Goal: Task Accomplishment & Management: Manage account settings

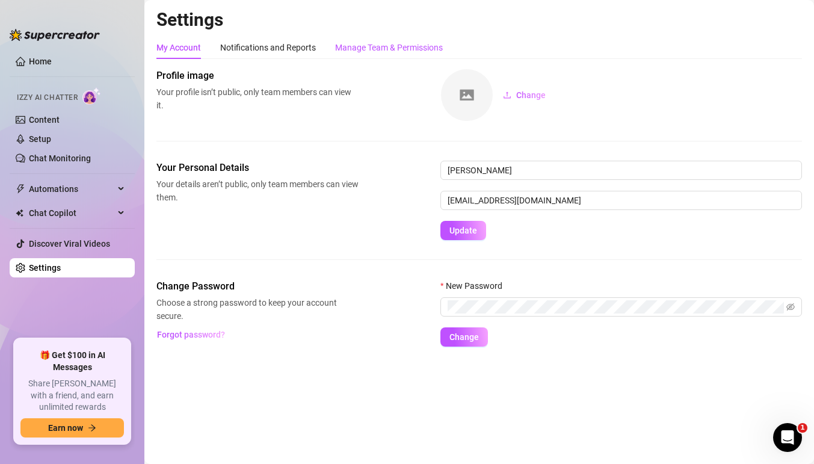
click at [390, 43] on div "Manage Team & Permissions" at bounding box center [389, 47] width 108 height 13
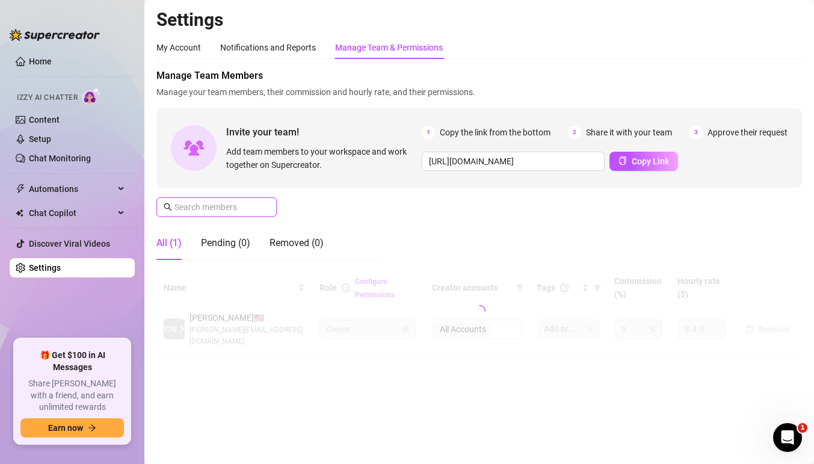
click at [226, 205] on input "text" at bounding box center [216, 206] width 85 height 13
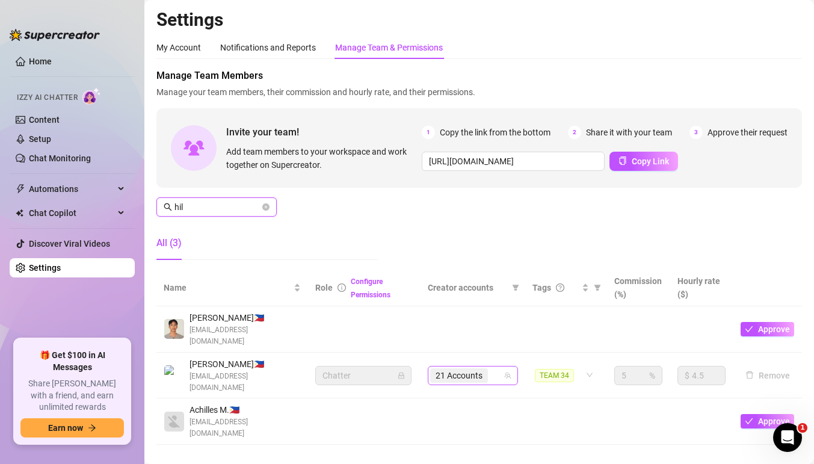
click at [497, 367] on div "21 Accounts" at bounding box center [466, 375] width 73 height 17
type input "hil"
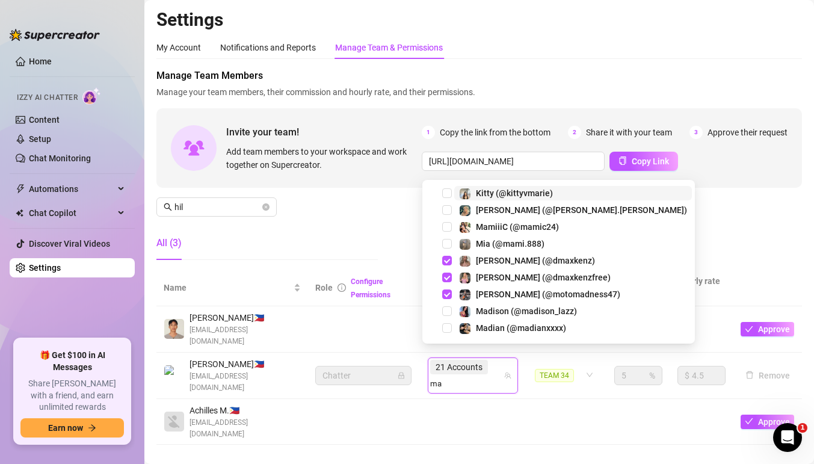
type input "ma"
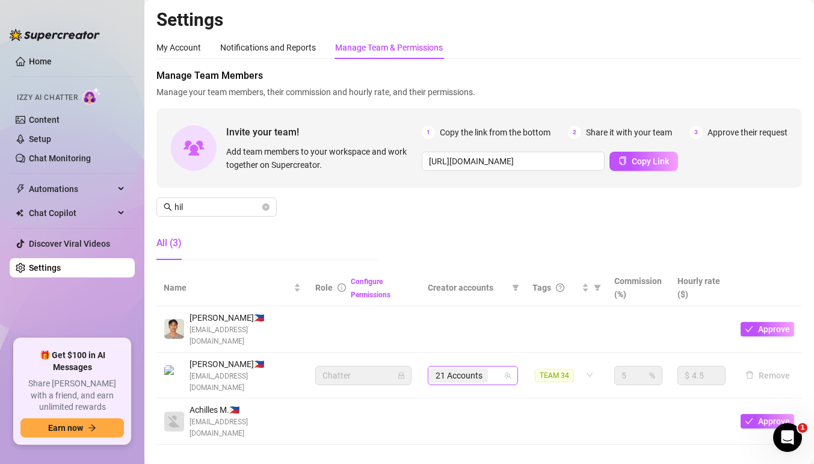
click at [496, 367] on div "21 Accounts" at bounding box center [466, 375] width 73 height 17
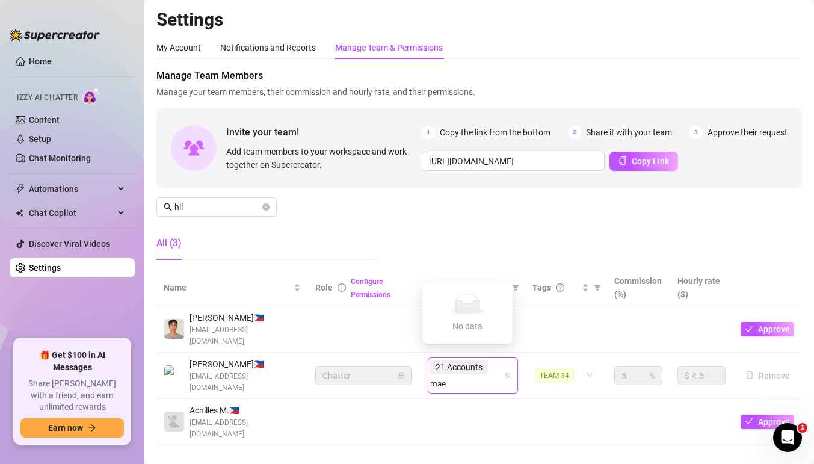
type input "mae"
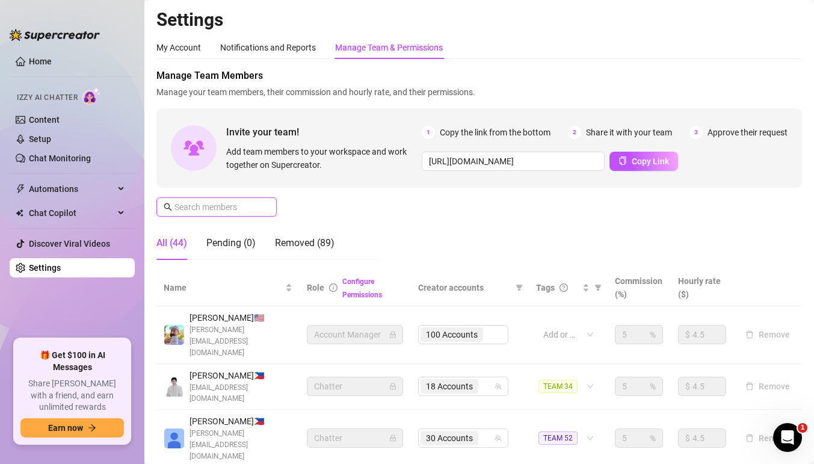
click at [239, 200] on span at bounding box center [216, 206] width 120 height 19
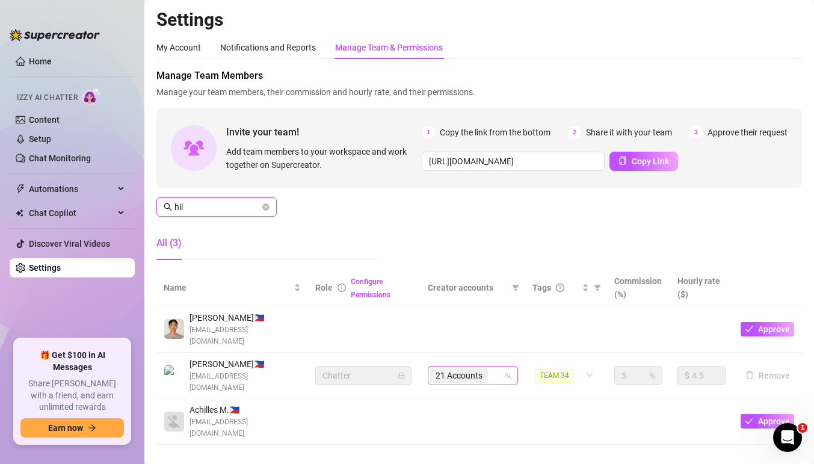
type input "hil"
click at [490, 368] on input "search" at bounding box center [491, 375] width 2 height 14
type input "mae"
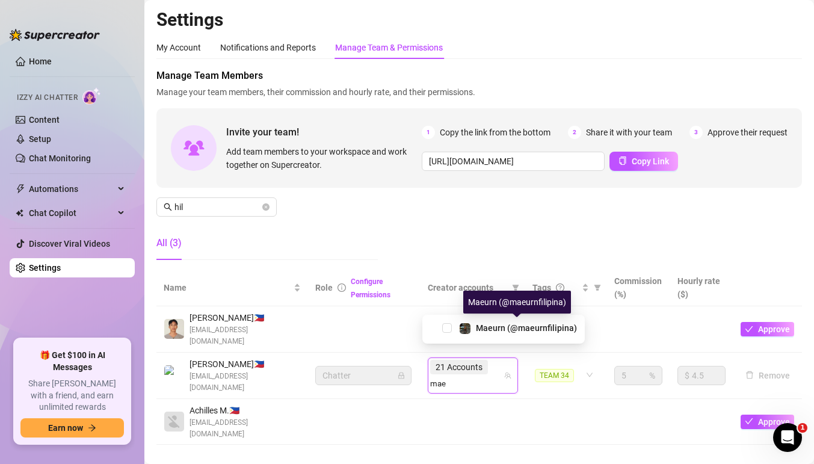
click at [452, 328] on div "Maeurn (@maeurnfilipina)" at bounding box center [503, 328] width 156 height 14
click at [447, 327] on span "Select tree node" at bounding box center [447, 328] width 10 height 10
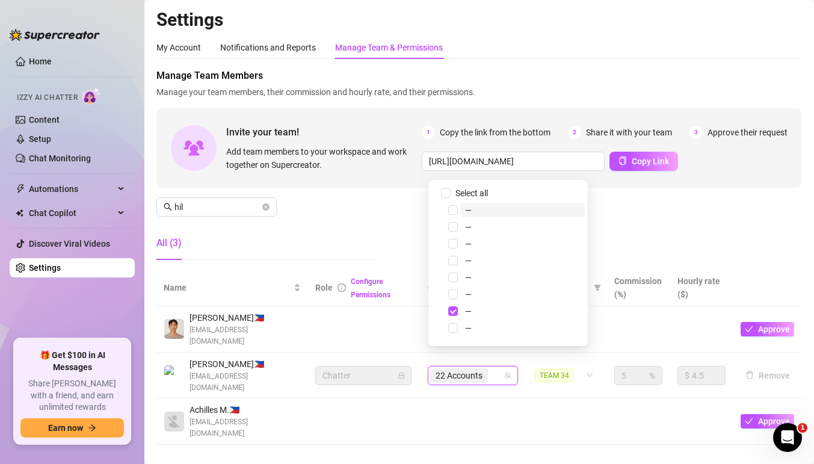
click at [499, 367] on div "22 Accounts" at bounding box center [466, 375] width 73 height 17
click at [497, 367] on div "22 Accounts" at bounding box center [466, 375] width 73 height 17
click at [499, 367] on div "22 Accounts" at bounding box center [466, 375] width 73 height 17
type input "osca"
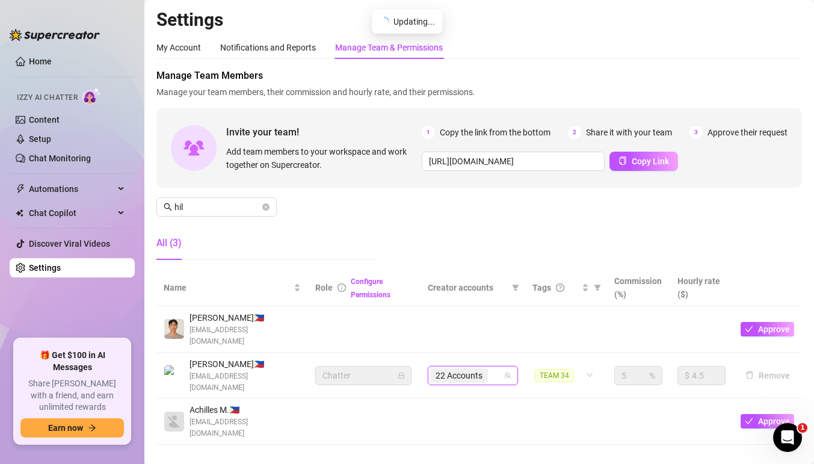
click at [502, 366] on div "22 Accounts" at bounding box center [473, 375] width 90 height 19
type input "osca"
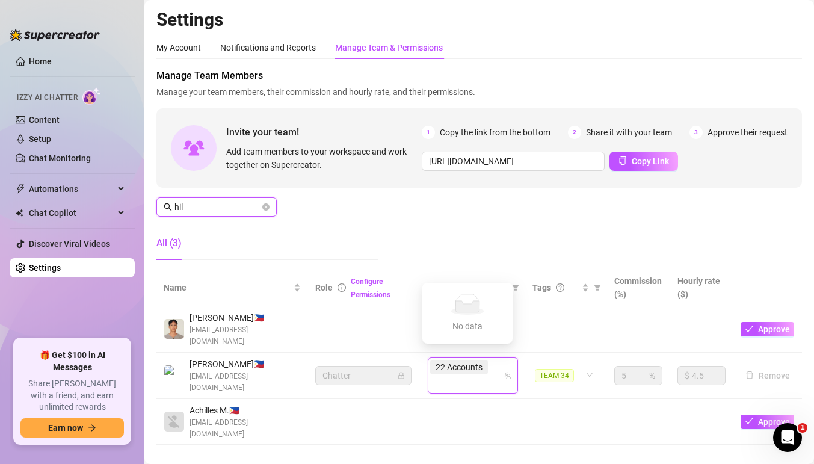
click at [226, 203] on input "hil" at bounding box center [216, 206] width 85 height 13
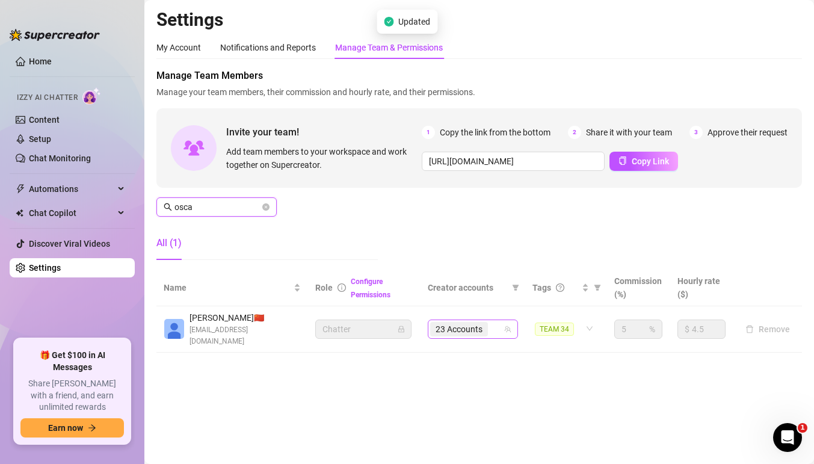
click at [499, 324] on div "23 Accounts" at bounding box center [466, 329] width 73 height 17
type input "osca"
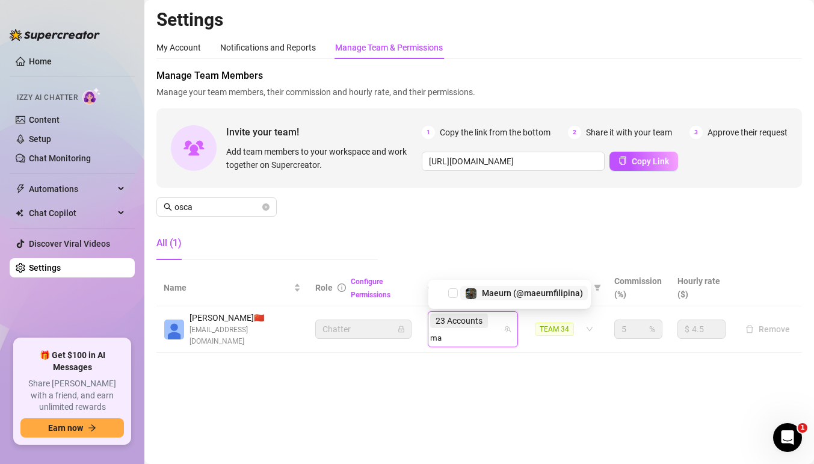
type input "mae"
click at [452, 289] on span "Select tree node" at bounding box center [453, 293] width 10 height 10
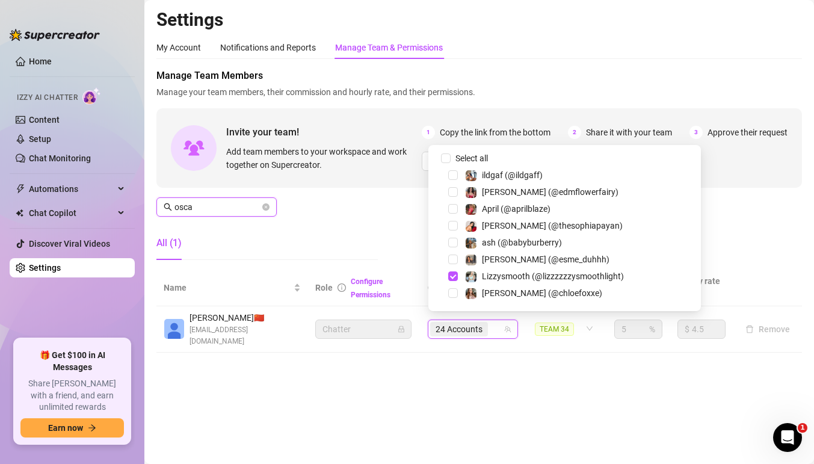
click at [208, 209] on input "osca" at bounding box center [216, 206] width 85 height 13
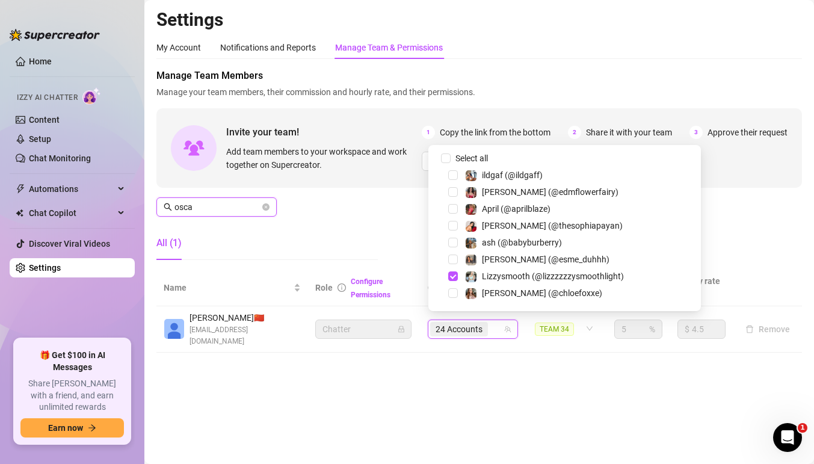
click at [208, 209] on input "osca" at bounding box center [216, 206] width 85 height 13
click at [297, 204] on div "Manage Team Members Manage your team members, their commission and hourly rate,…" at bounding box center [478, 169] width 645 height 201
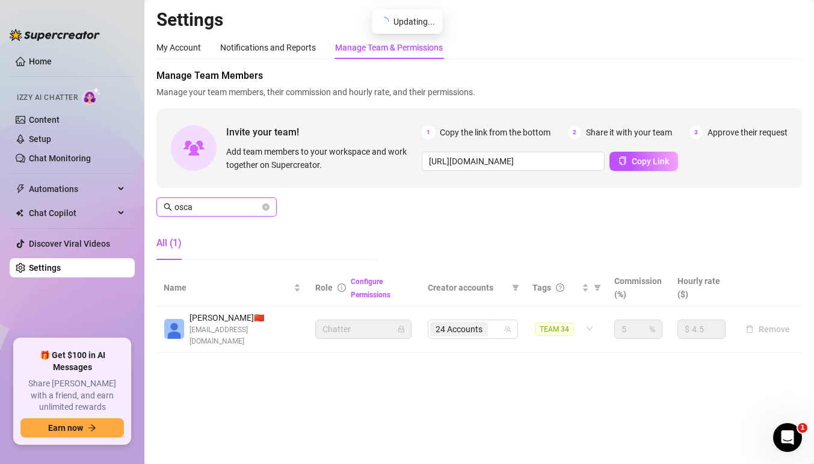
click at [250, 212] on input "osca" at bounding box center [216, 206] width 85 height 13
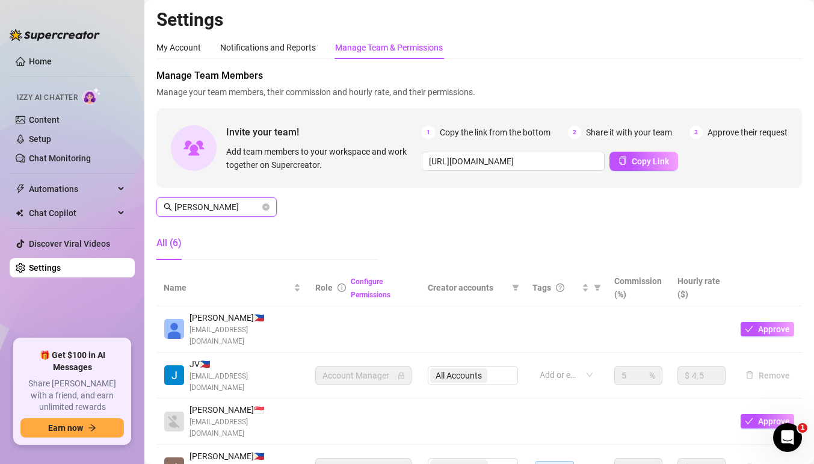
type input "john"
click at [265, 206] on icon "close-circle" at bounding box center [265, 206] width 7 height 7
click at [265, 206] on span at bounding box center [265, 206] width 7 height 13
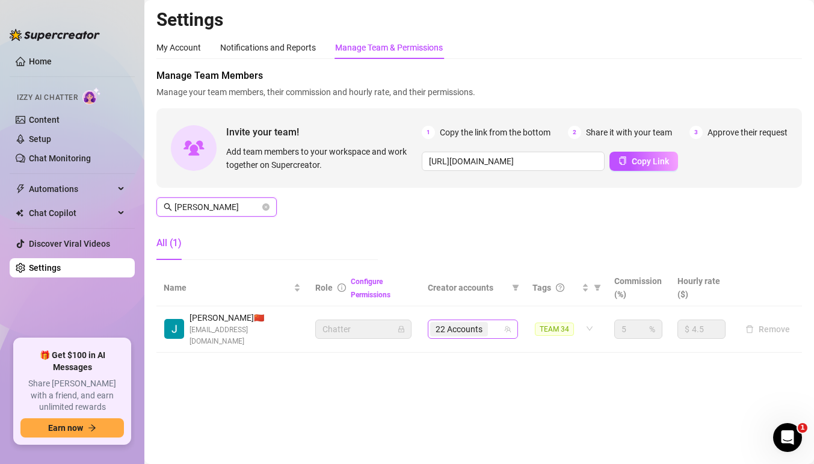
click at [497, 331] on div "22 Accounts" at bounding box center [466, 329] width 73 height 17
type input "caram"
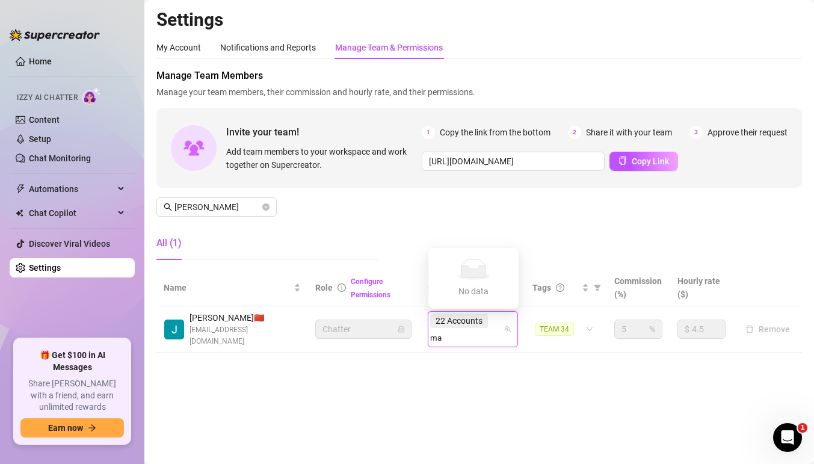
type input "mae"
click at [452, 288] on div "Maeurn (@maeurnfilipina)" at bounding box center [509, 293] width 156 height 14
click at [458, 294] on div "Maeurn (@maeurnfilipina)" at bounding box center [509, 293] width 156 height 14
click at [454, 290] on span "Select tree node" at bounding box center [453, 293] width 10 height 10
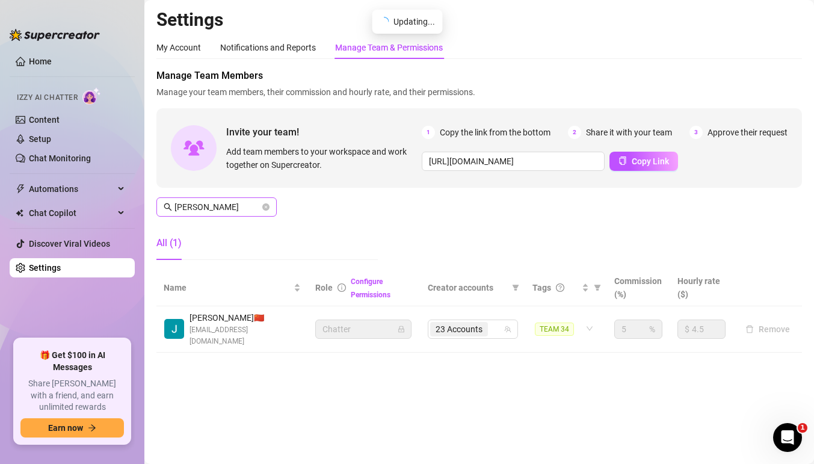
click at [230, 199] on span "caram" at bounding box center [216, 206] width 120 height 19
click at [507, 332] on icon "team" at bounding box center [507, 328] width 7 height 7
click at [503, 330] on div "18 Accounts" at bounding box center [473, 328] width 90 height 19
type input "casu"
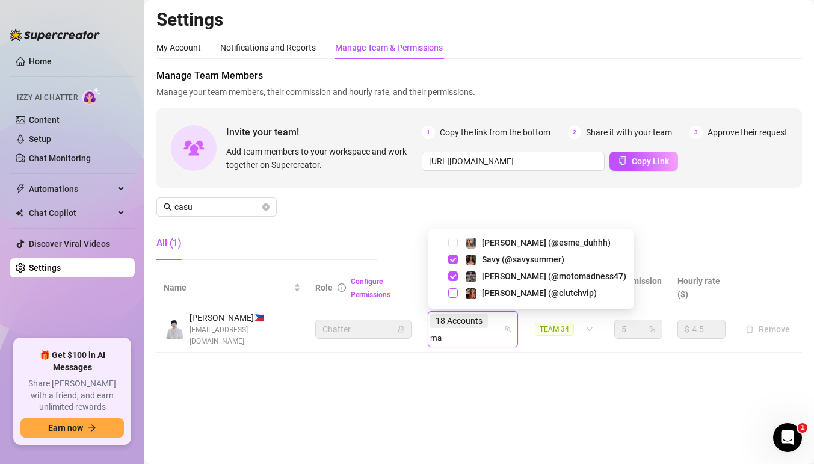
type input "mae"
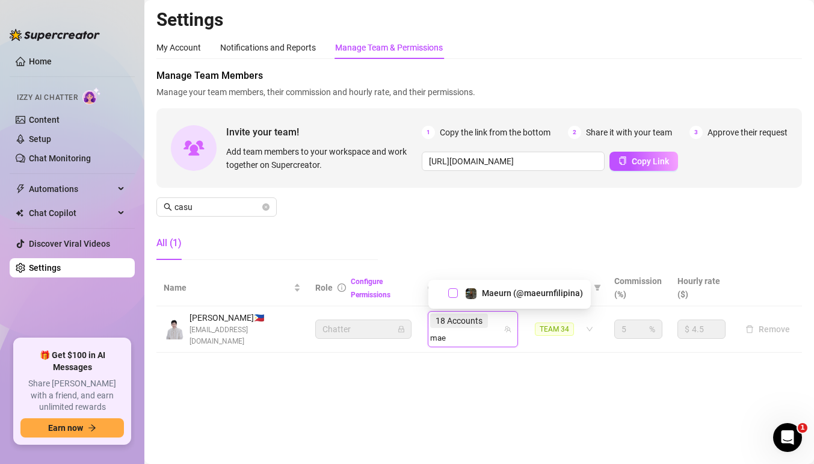
click at [455, 295] on span "Select tree node" at bounding box center [453, 293] width 10 height 10
type input "mae"
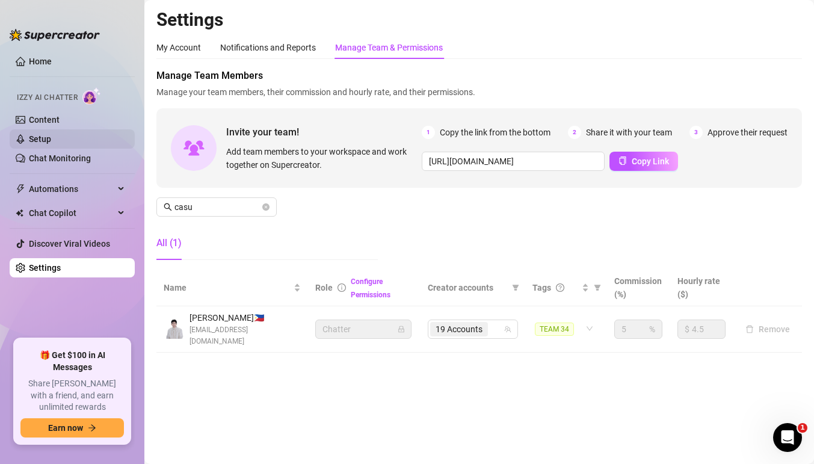
click at [51, 143] on link "Setup" at bounding box center [40, 139] width 22 height 10
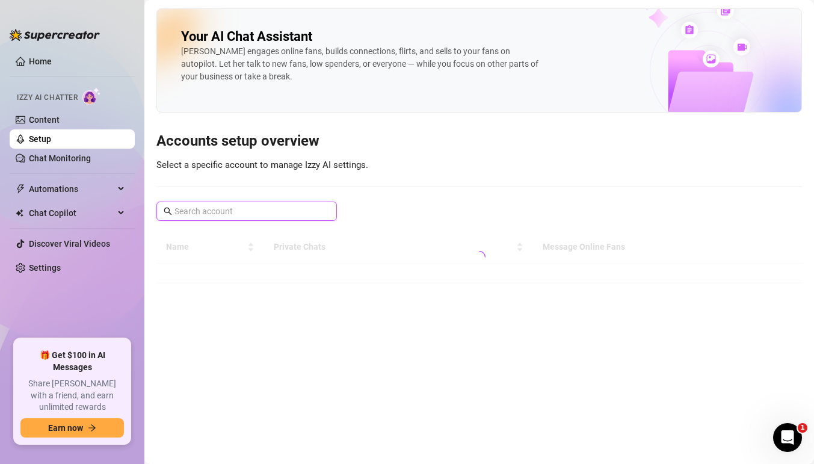
click at [224, 214] on input "text" at bounding box center [247, 210] width 146 height 13
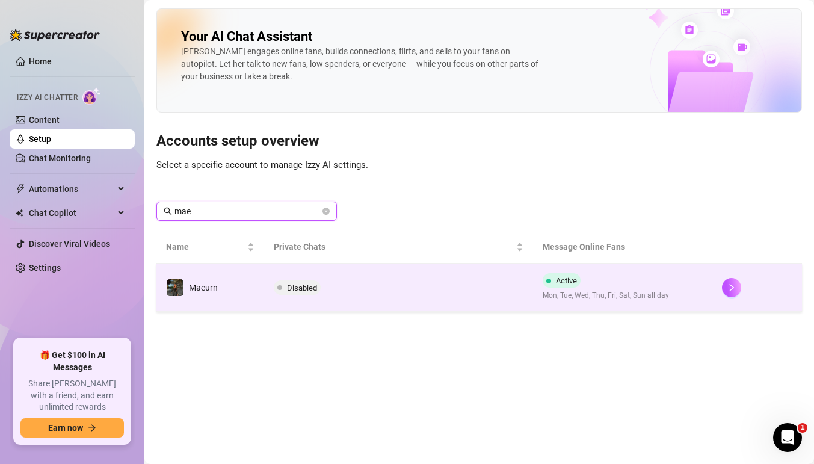
type input "mae"
click at [537, 282] on td "Active Mon, Tue, Wed, Thu, Fri, Sat, Sun all day" at bounding box center [622, 287] width 179 height 48
